Goal: Task Accomplishment & Management: Use online tool/utility

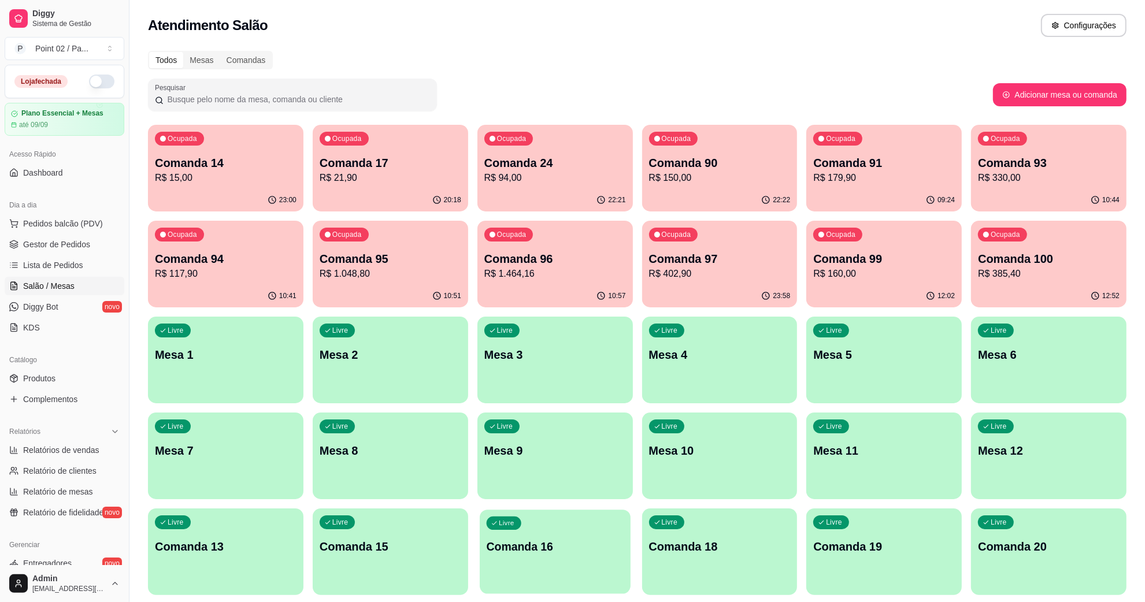
click at [579, 549] on p "Comanda 16" at bounding box center [554, 547] width 137 height 16
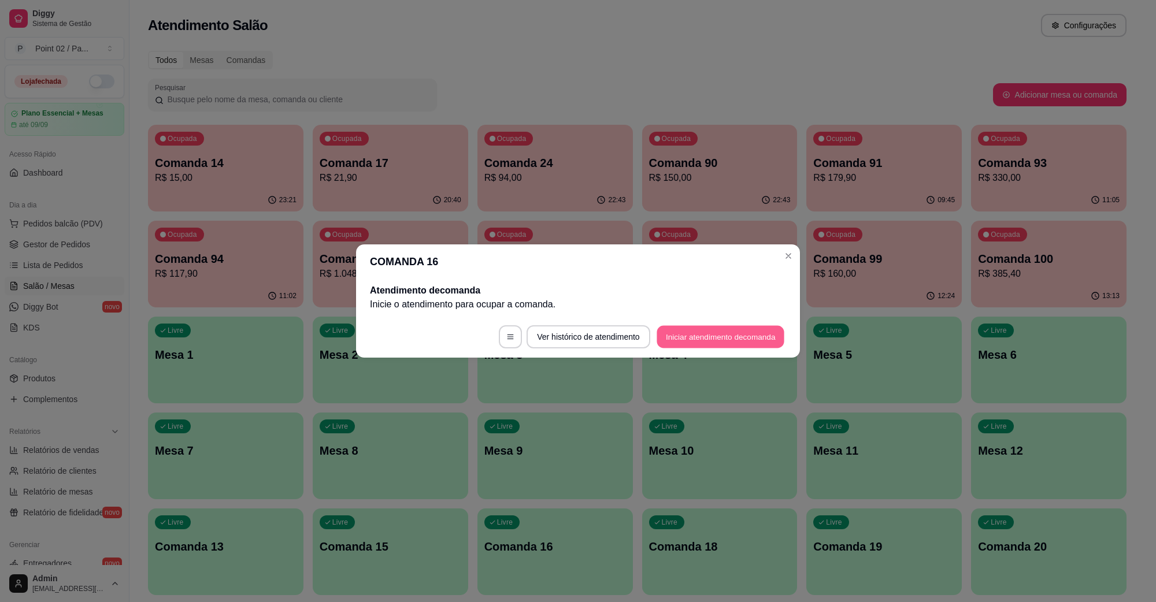
click at [691, 341] on button "Iniciar atendimento de comanda" at bounding box center [720, 337] width 128 height 23
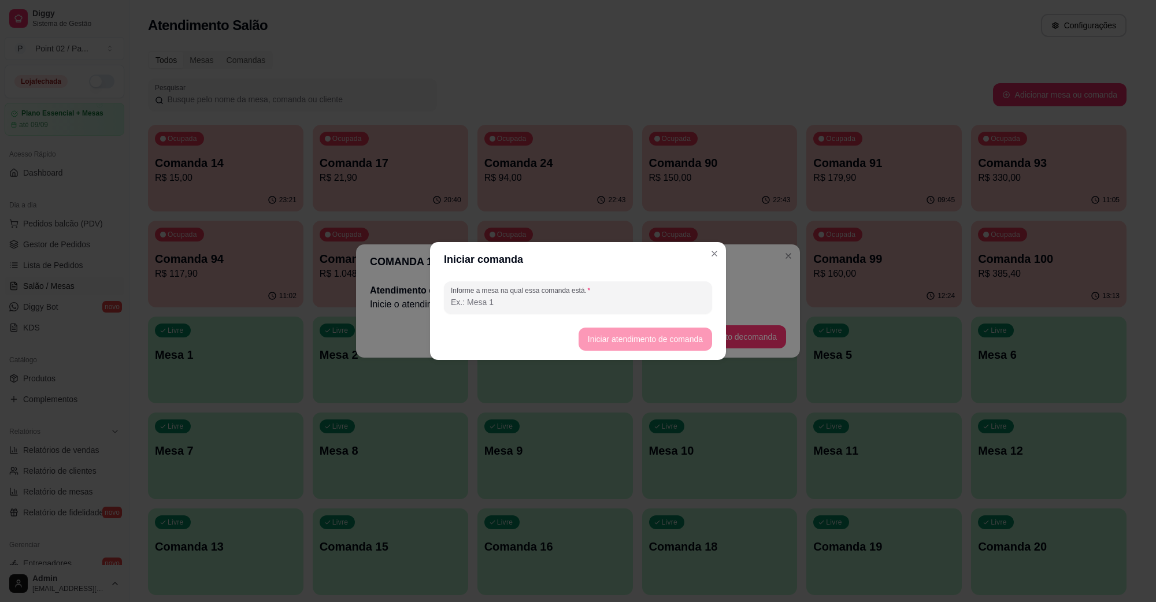
click at [618, 310] on div "Informe a mesa na qual essa comanda está." at bounding box center [578, 297] width 268 height 32
type input "b1"
click at [636, 340] on button "Iniciar atendimento de comanda" at bounding box center [644, 339] width 133 height 23
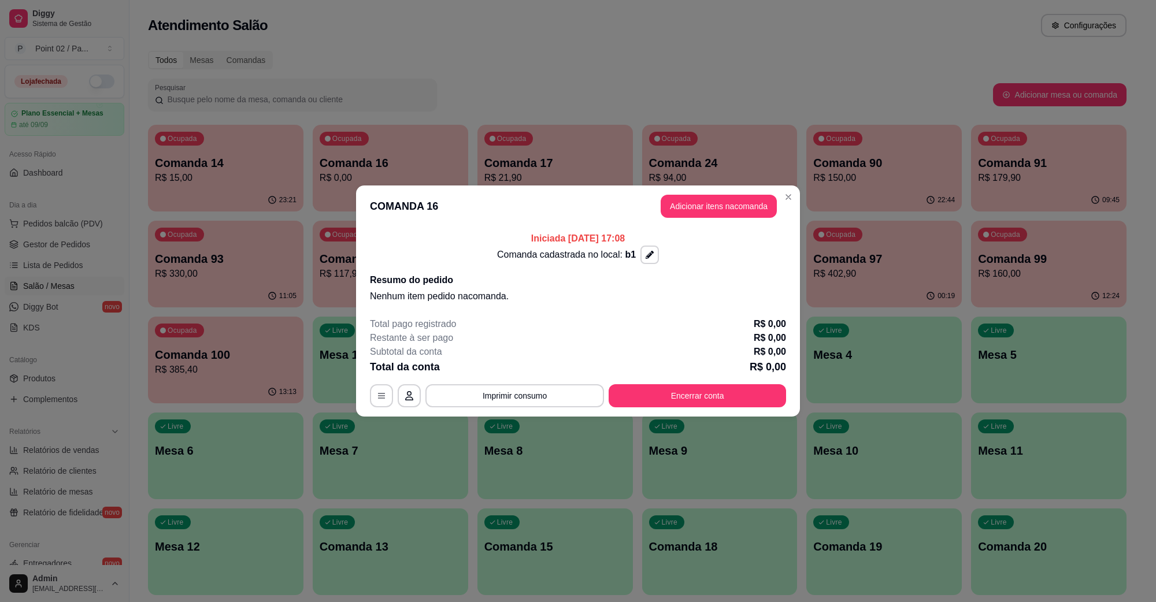
drag, startPoint x: 678, startPoint y: 190, endPoint x: 685, endPoint y: 200, distance: 12.8
click at [679, 190] on header "COMANDA 16 Adicionar itens na comanda" at bounding box center [578, 206] width 444 height 42
click at [685, 201] on button "Adicionar itens na comanda" at bounding box center [718, 206] width 116 height 23
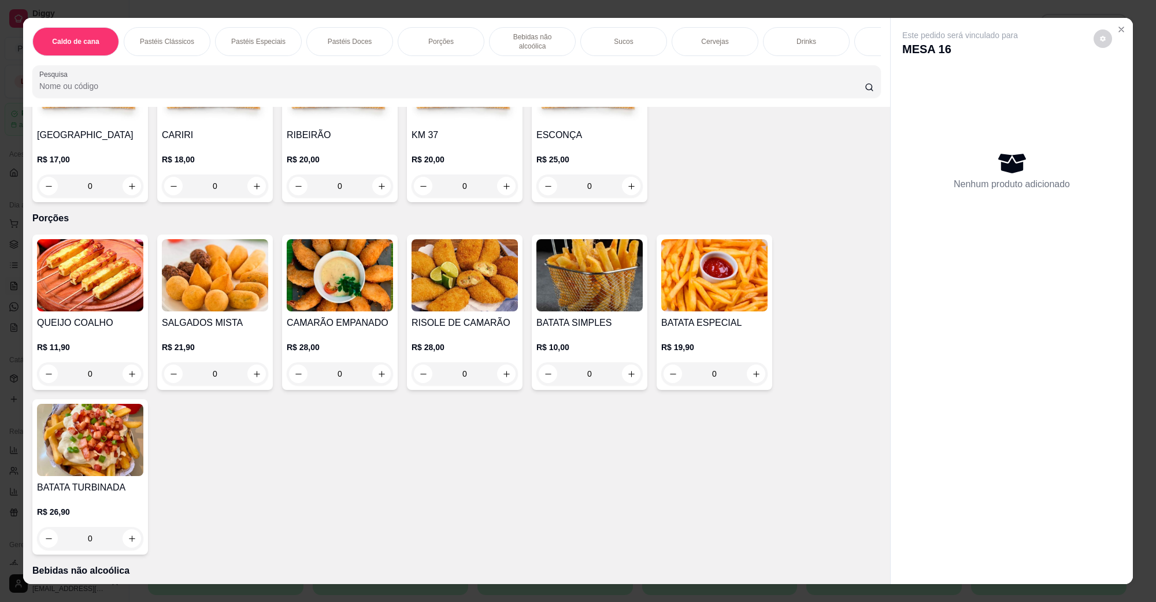
scroll to position [1011, 0]
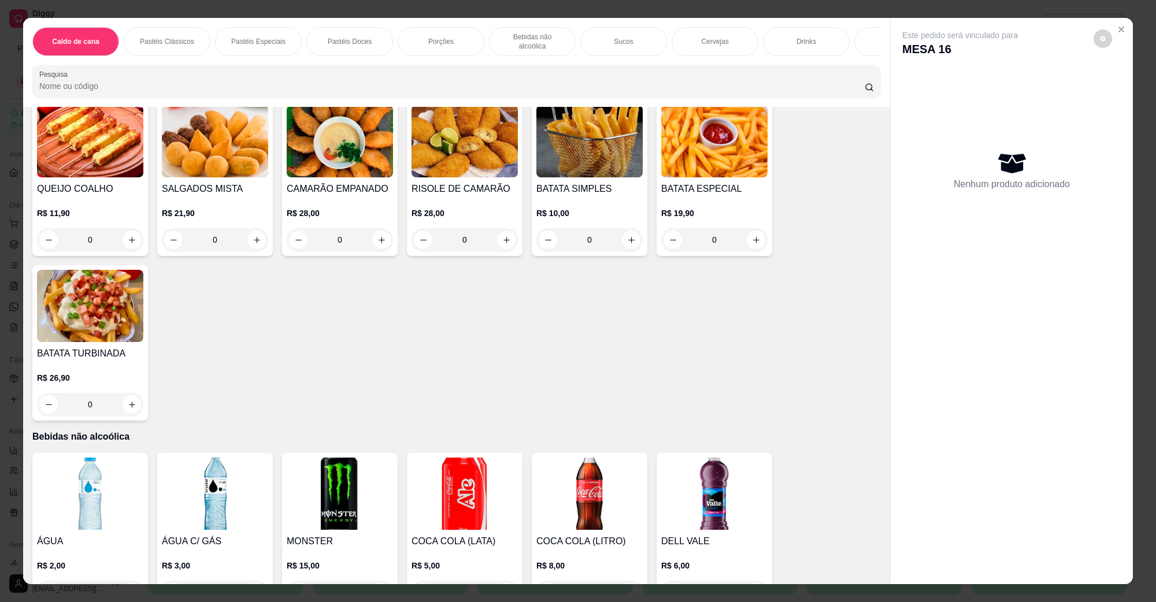
click at [183, 132] on img at bounding box center [215, 141] width 106 height 72
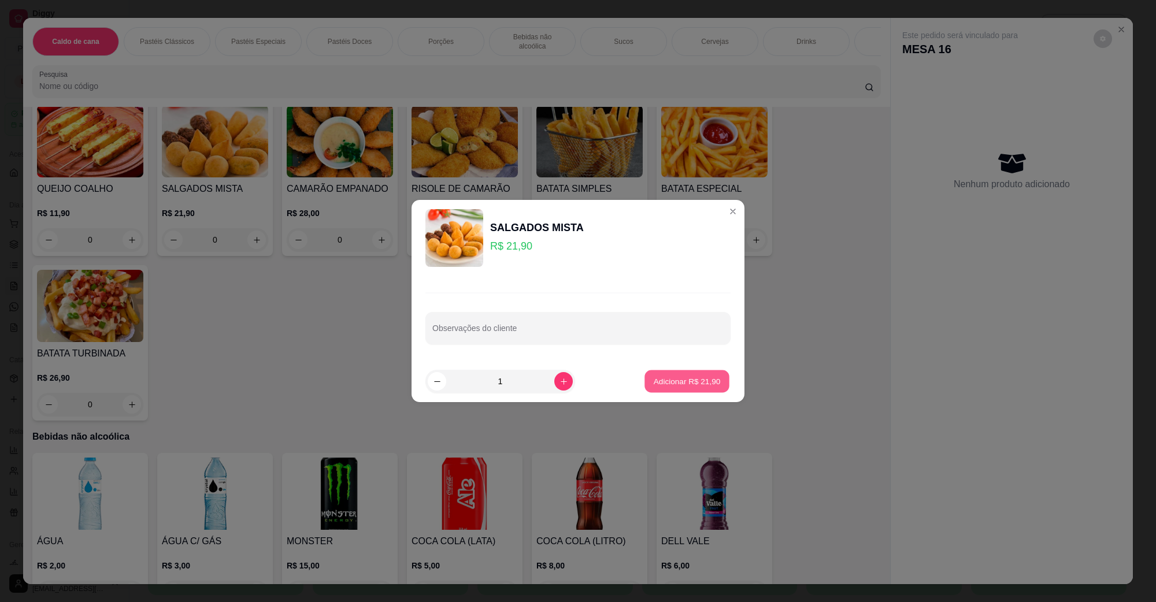
click at [685, 376] on p "Adicionar R$ 21,90" at bounding box center [687, 381] width 67 height 11
type input "1"
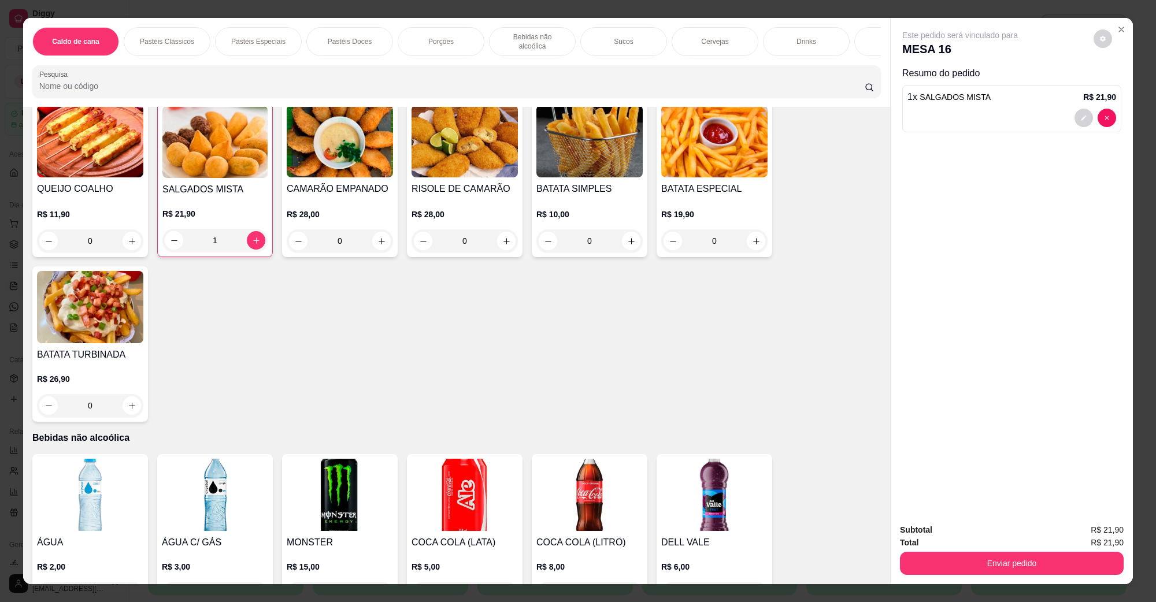
scroll to position [1445, 0]
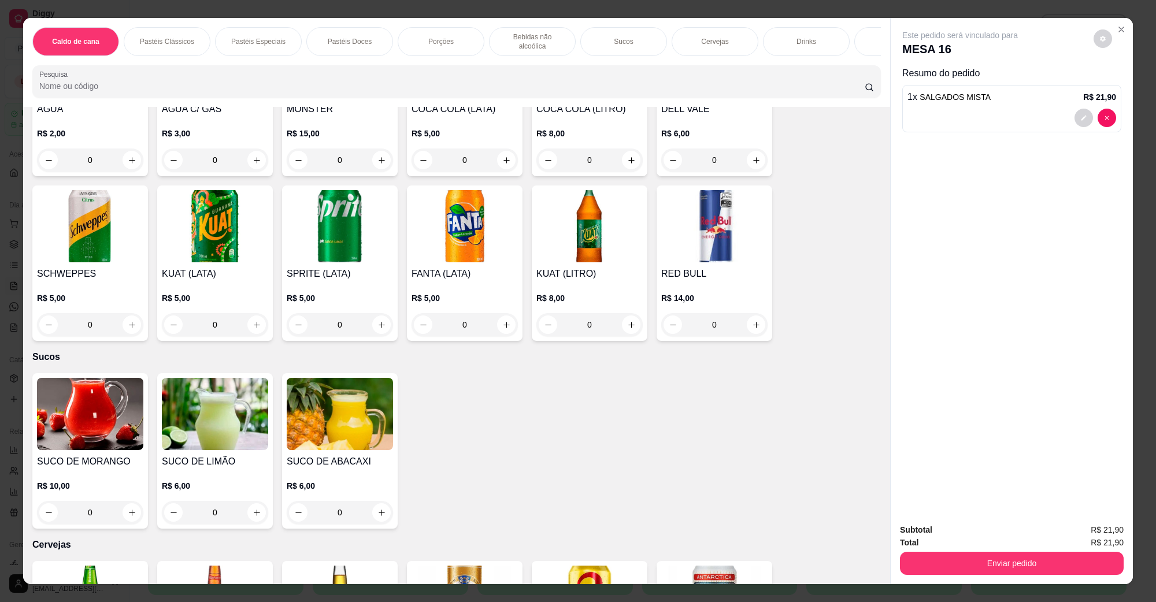
click at [95, 576] on img at bounding box center [90, 602] width 106 height 72
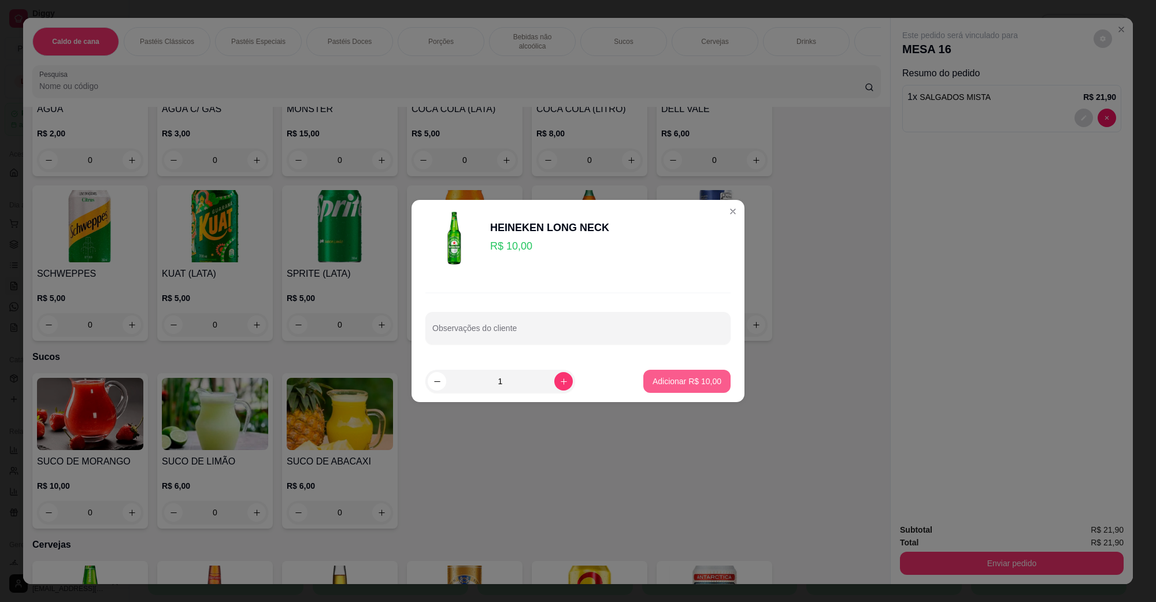
click at [683, 370] on button "Adicionar R$ 10,00" at bounding box center [686, 381] width 87 height 23
type input "1"
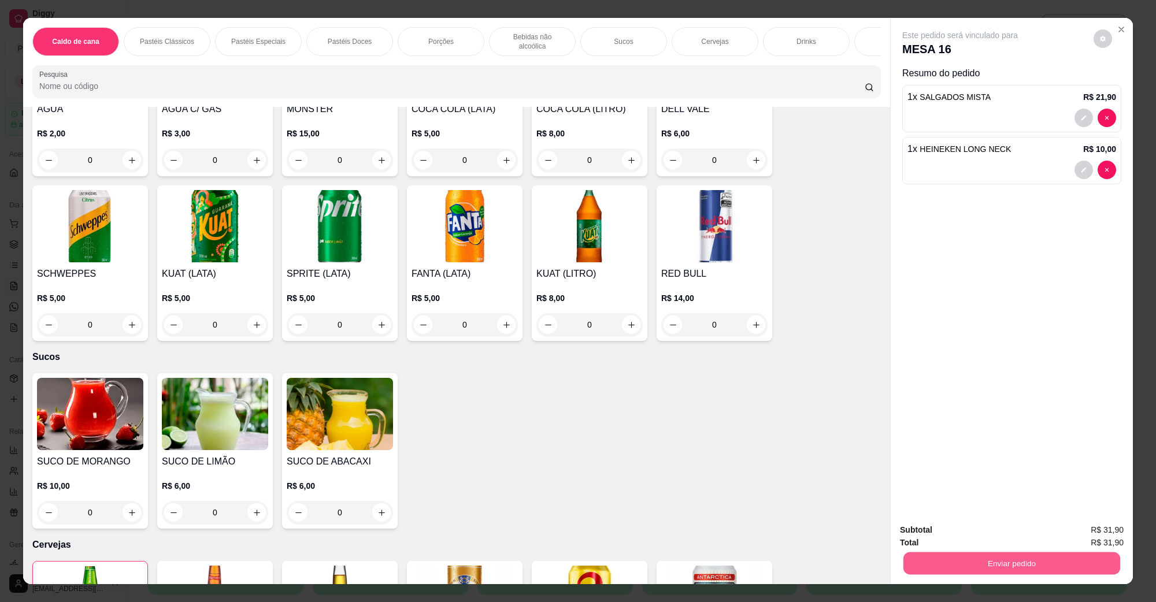
click at [986, 555] on button "Enviar pedido" at bounding box center [1011, 563] width 217 height 23
click at [984, 529] on button "Não registrar e enviar pedido" at bounding box center [972, 535] width 120 height 22
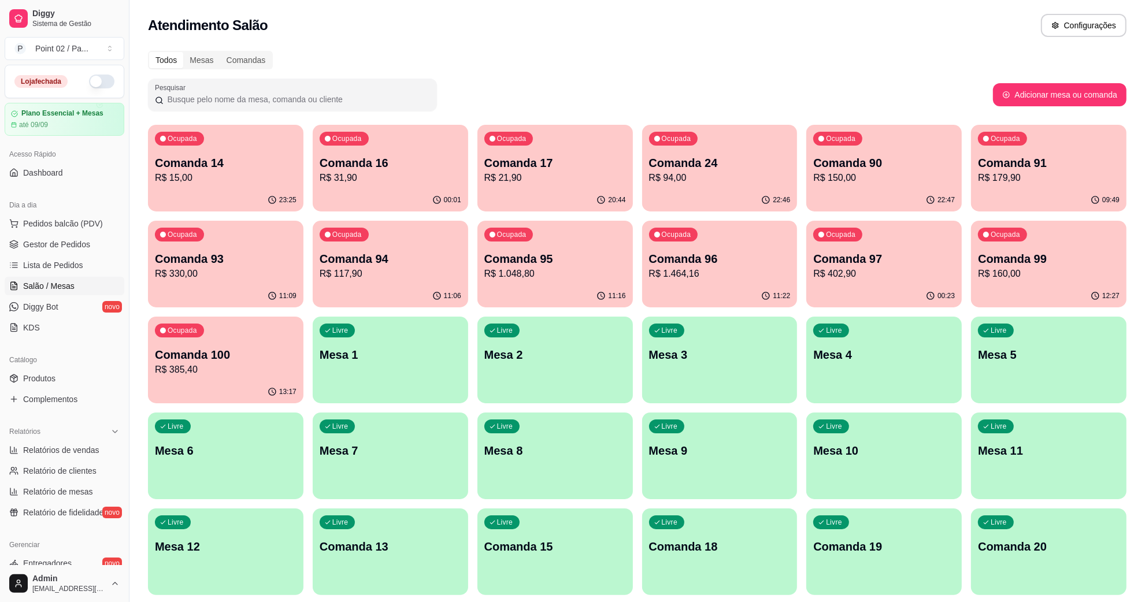
click at [409, 165] on p "Comanda 16" at bounding box center [391, 163] width 142 height 16
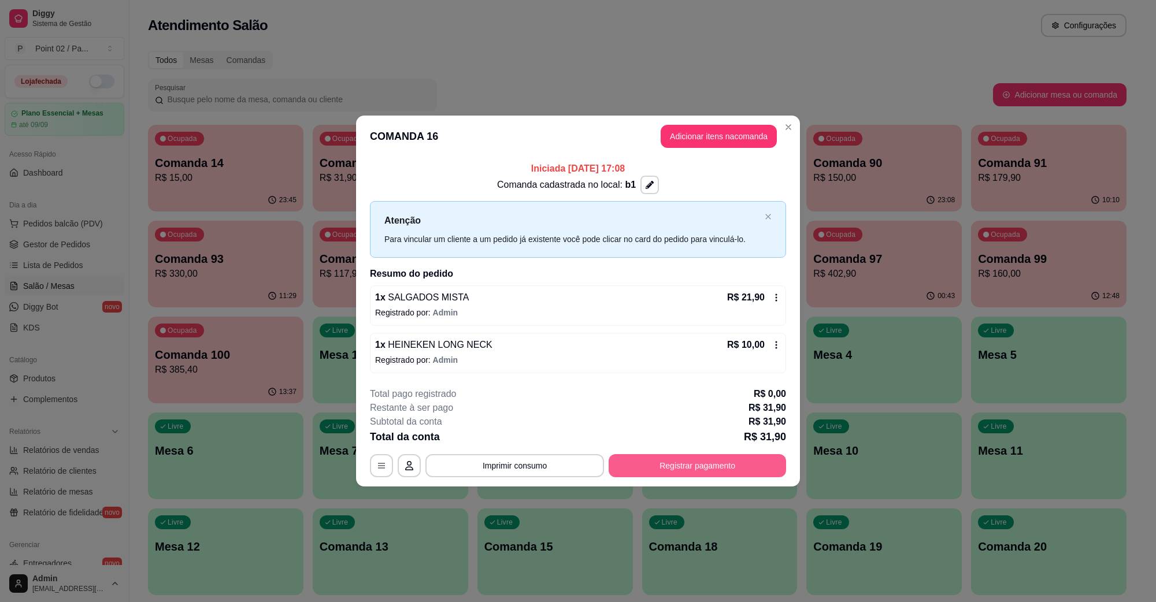
click at [697, 458] on button "Registrar pagamento" at bounding box center [696, 465] width 177 height 23
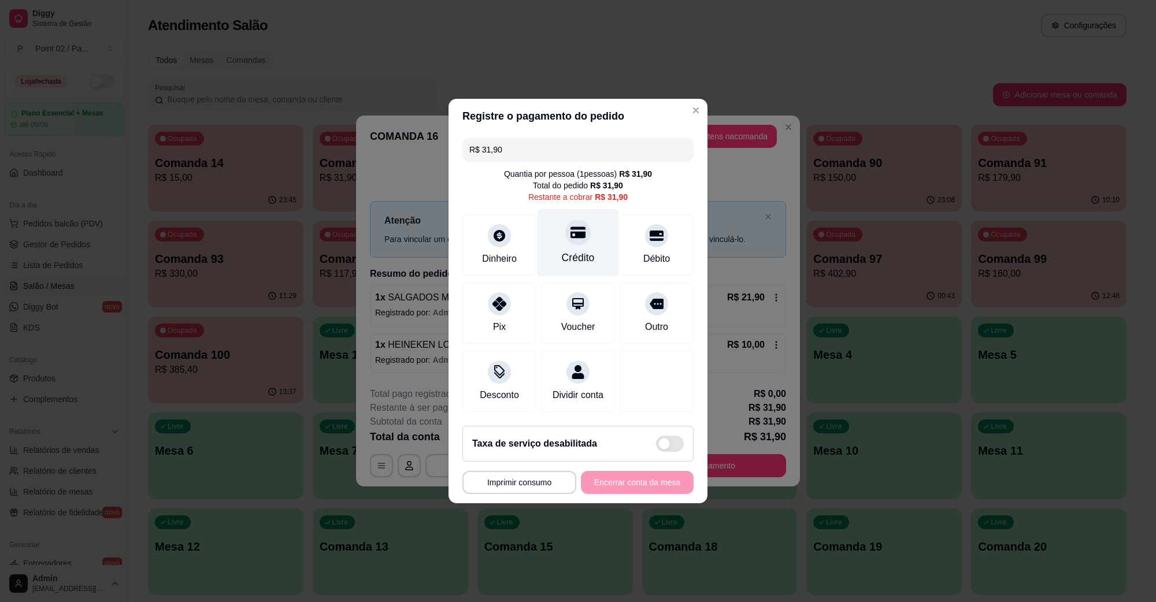
click at [558, 240] on div "Crédito" at bounding box center [577, 243] width 81 height 68
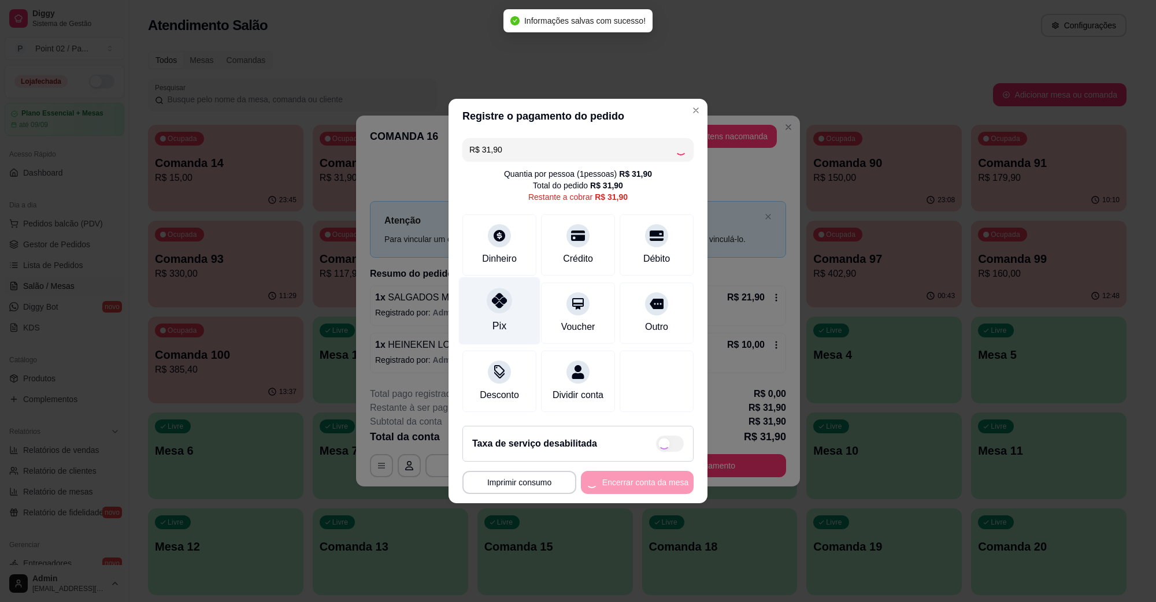
type input "R$ 0,00"
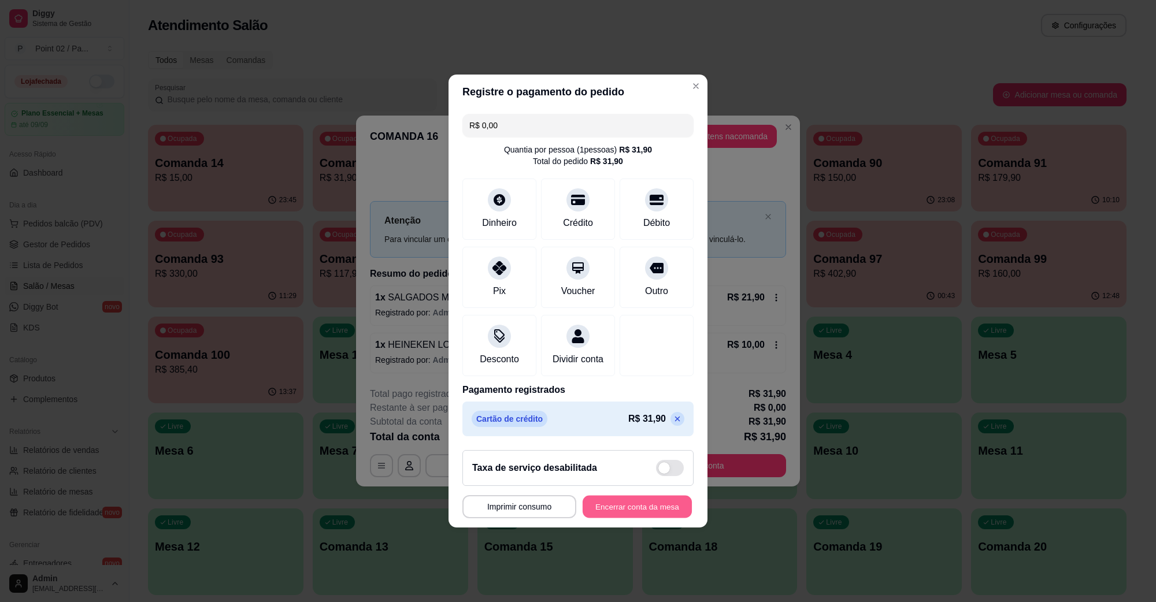
click at [671, 511] on button "Encerrar conta da mesa" at bounding box center [636, 507] width 109 height 23
